Goal: Information Seeking & Learning: Find specific page/section

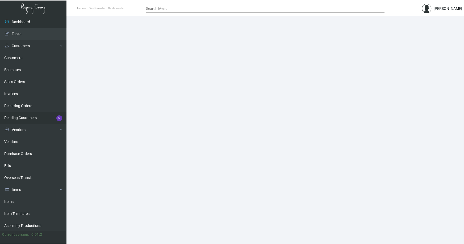
click at [28, 117] on link "Pending Customers 5" at bounding box center [33, 118] width 67 height 12
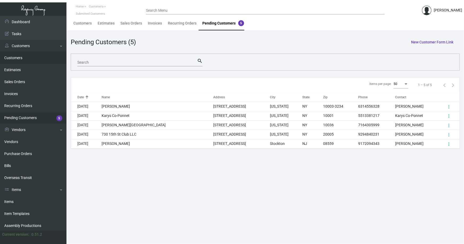
click at [13, 56] on link "Customers" at bounding box center [33, 58] width 67 height 12
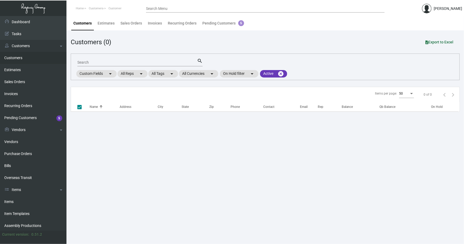
checkbox input "false"
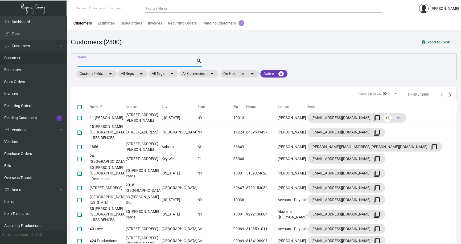
click at [100, 62] on input "Search" at bounding box center [136, 62] width 119 height 4
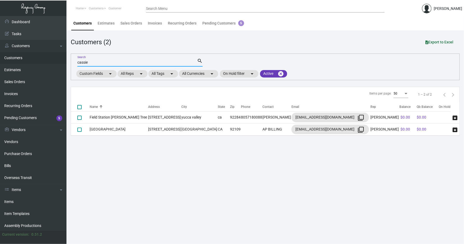
drag, startPoint x: 94, startPoint y: 61, endPoint x: 60, endPoint y: 63, distance: 33.9
click at [60, 63] on div "Dashboard Dashboard Tasks Customers Customers Estimates Sales Orders Invoices R…" at bounding box center [232, 130] width 464 height 228
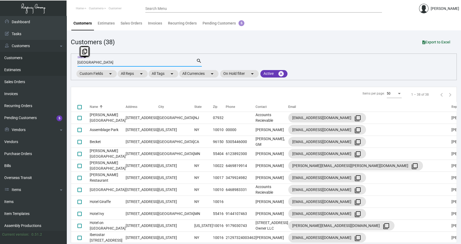
drag, startPoint x: 93, startPoint y: 61, endPoint x: 51, endPoint y: 67, distance: 42.6
click at [53, 68] on div "Dashboard Dashboard Tasks Customers Customers Estimates Sales Orders Invoices R…" at bounding box center [230, 130] width 461 height 229
type input "royalton par"
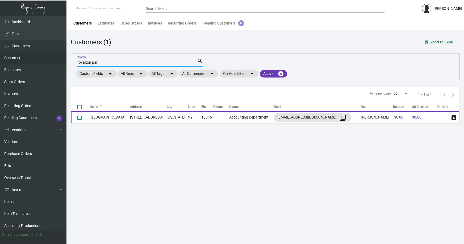
click at [109, 116] on td "[GEOGRAPHIC_DATA]" at bounding box center [110, 117] width 40 height 12
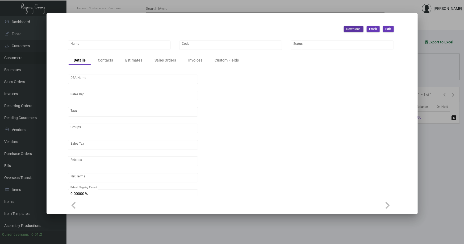
type input "[GEOGRAPHIC_DATA]"
type input "041864"
type input "[GEOGRAPHIC_DATA]"
type input "[PERSON_NAME]"
type input "[GEOGRAPHIC_DATA]-[GEOGRAPHIC_DATA] ([US_STATE][GEOGRAPHIC_DATA])"
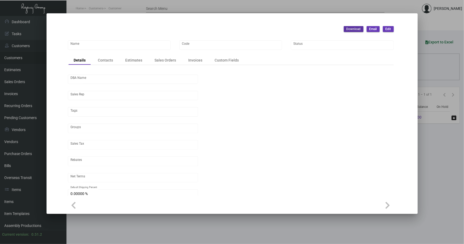
type input "Net 30"
type input "United States Dollar $"
type input "$ 0.00"
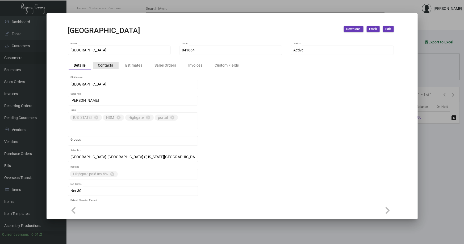
click at [108, 63] on div "Contacts" at bounding box center [105, 66] width 15 height 6
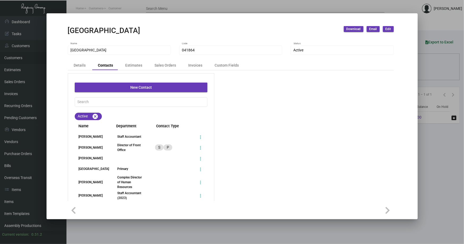
click at [427, 145] on div at bounding box center [232, 122] width 464 height 244
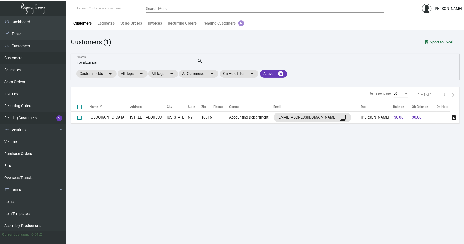
click at [13, 117] on link "Pending Customers 5" at bounding box center [33, 118] width 67 height 12
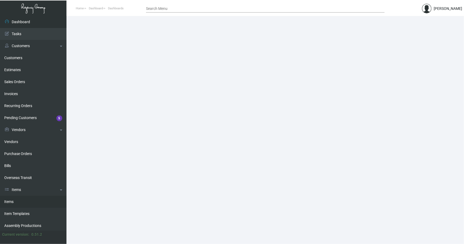
click at [8, 201] on link "Items" at bounding box center [33, 202] width 67 height 12
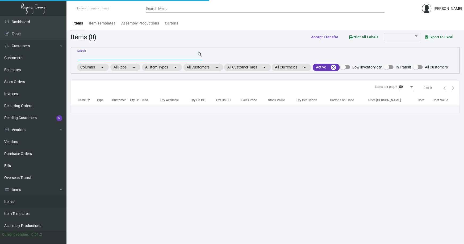
click at [92, 56] on input "Search" at bounding box center [137, 56] width 120 height 4
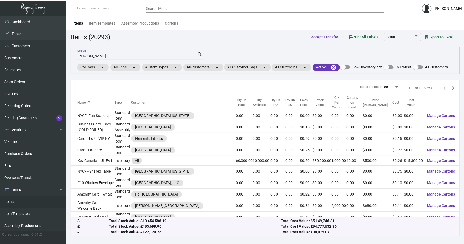
type input "hutton"
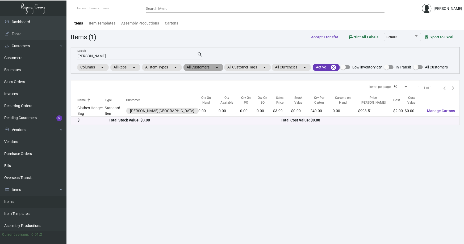
click at [199, 65] on mat-chip "All Customers arrow_drop_down" at bounding box center [204, 67] width 40 height 7
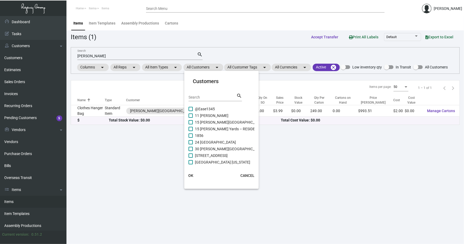
click at [212, 98] on input "Search" at bounding box center [213, 97] width 48 height 4
type input "hutton"
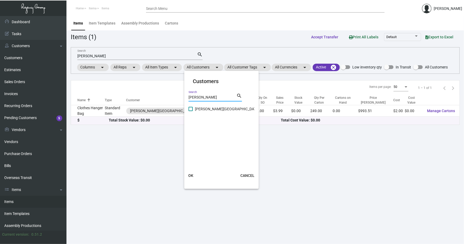
click at [213, 110] on span "Hutton Hotel" at bounding box center [227, 109] width 64 height 6
click at [191, 111] on input "Hutton Hotel" at bounding box center [191, 111] width 0 height 0
checkbox input "true"
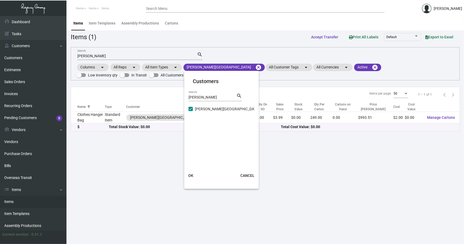
click at [192, 175] on span "OK" at bounding box center [190, 175] width 5 height 4
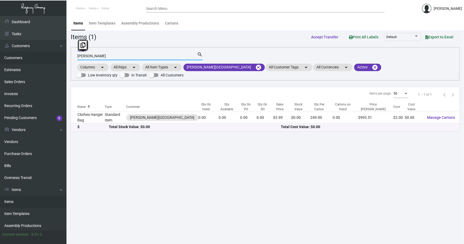
drag, startPoint x: 88, startPoint y: 56, endPoint x: 41, endPoint y: 55, distance: 46.9
click at [41, 56] on div "Dashboard Dashboard Tasks Customers Customers Estimates Sales Orders Invoices R…" at bounding box center [232, 130] width 464 height 228
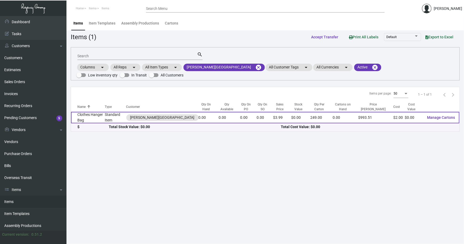
click at [88, 112] on td "Clothes Hanger Bag" at bounding box center [88, 117] width 34 height 11
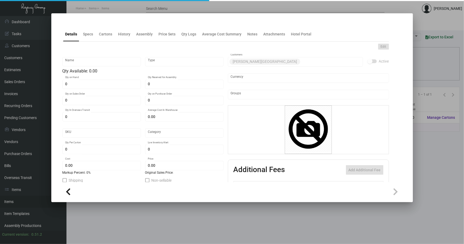
type input "Clothes Hanger Bag"
type input "Standard Item"
type input "$ 2.00"
type input "AA-607"
type input "Overseas"
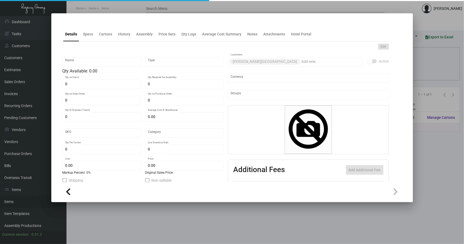
type input "249"
type input "$ 2.00"
type input "$ 3.99"
checkbox input "true"
type input "United States Dollar $"
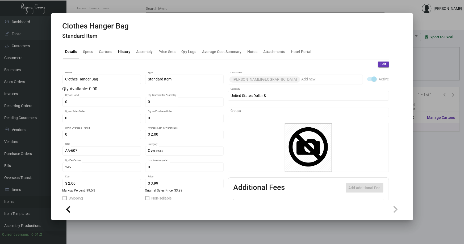
click at [125, 51] on div "History" at bounding box center [124, 52] width 12 height 6
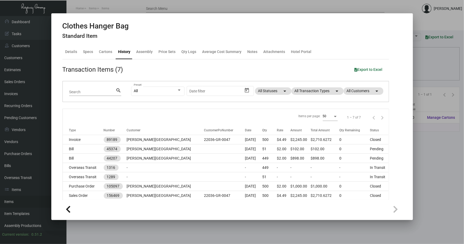
click at [426, 151] on div at bounding box center [232, 122] width 464 height 244
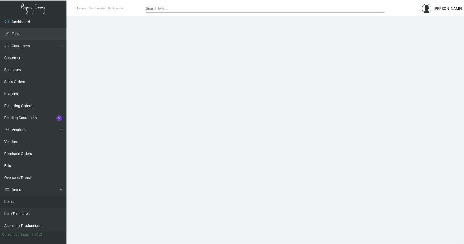
click at [12, 199] on link "Items" at bounding box center [33, 202] width 67 height 12
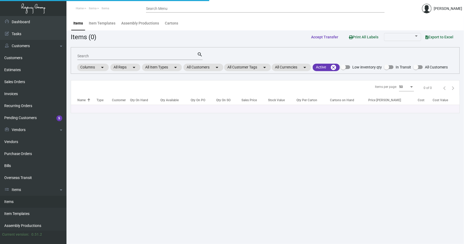
click at [108, 56] on input "Search" at bounding box center [137, 56] width 120 height 4
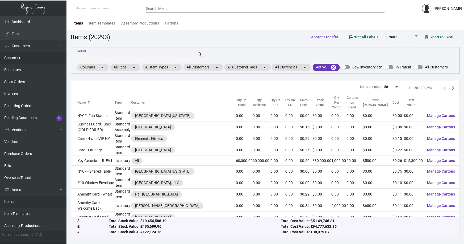
click at [13, 56] on link "Customers" at bounding box center [33, 58] width 67 height 12
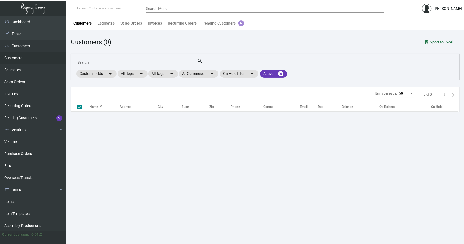
checkbox input "false"
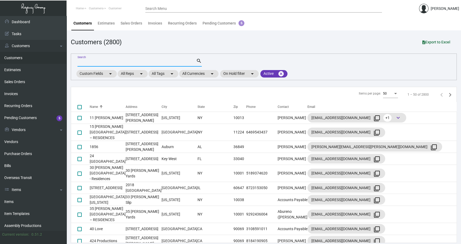
click at [99, 63] on input "Search" at bounding box center [136, 62] width 119 height 4
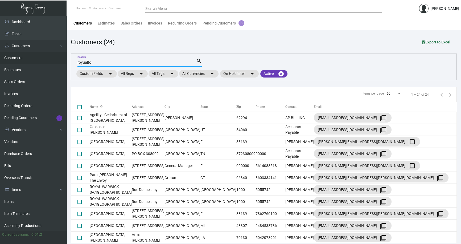
type input "royualto"
checkbox input "true"
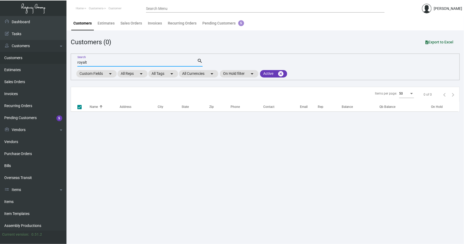
type input "royalto"
checkbox input "false"
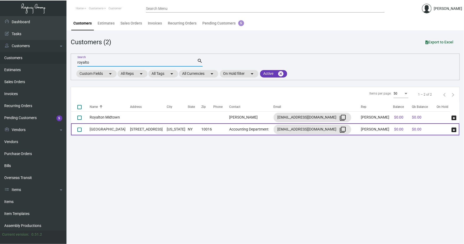
type input "royalto"
click at [124, 128] on td "[GEOGRAPHIC_DATA]" at bounding box center [110, 129] width 40 height 12
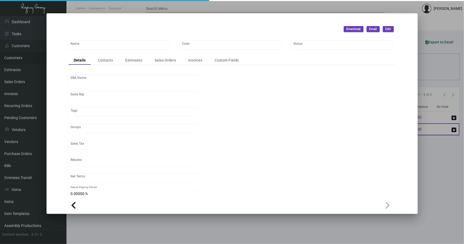
type input "[GEOGRAPHIC_DATA]"
type input "041864"
type input "[GEOGRAPHIC_DATA]"
type input "[PERSON_NAME]"
type input "[GEOGRAPHIC_DATA]-[GEOGRAPHIC_DATA] ([US_STATE][GEOGRAPHIC_DATA])"
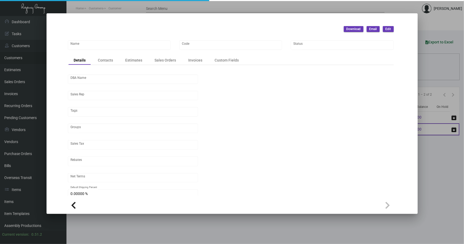
type input "Net 30"
type input "United States Dollar $"
type input "$ 0.00"
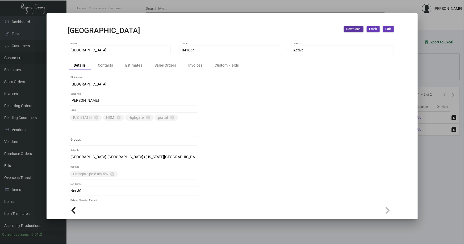
click at [435, 65] on div at bounding box center [232, 122] width 464 height 244
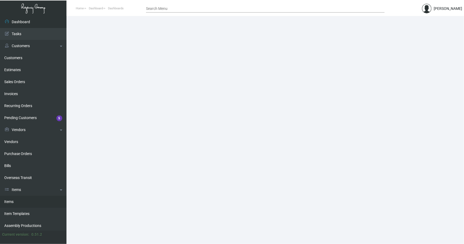
click at [10, 200] on link "Items" at bounding box center [33, 202] width 67 height 12
